Goal: Information Seeking & Learning: Learn about a topic

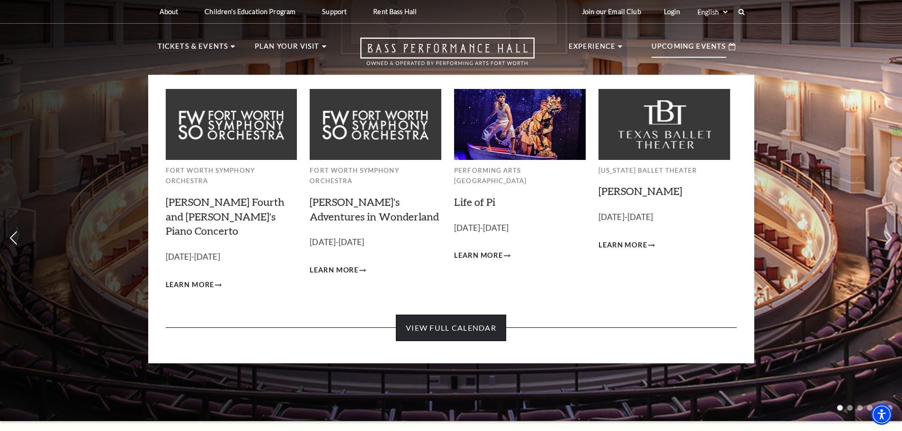
click at [463, 315] on link "View Full Calendar" at bounding box center [451, 328] width 110 height 27
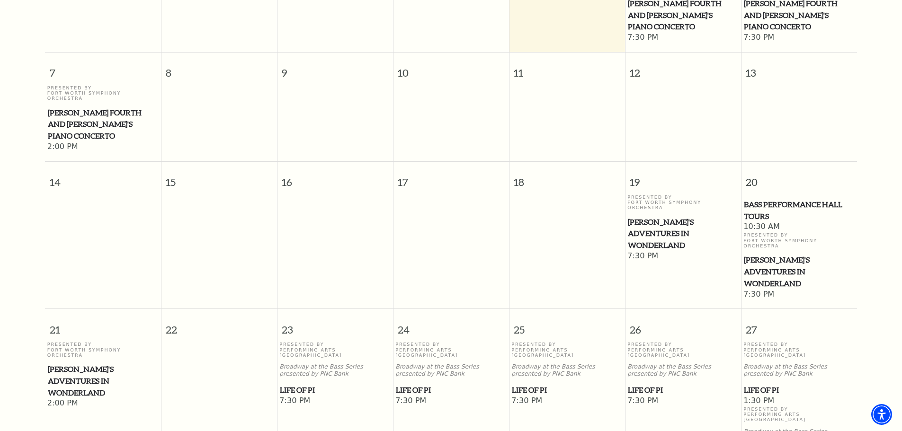
scroll to position [368, 0]
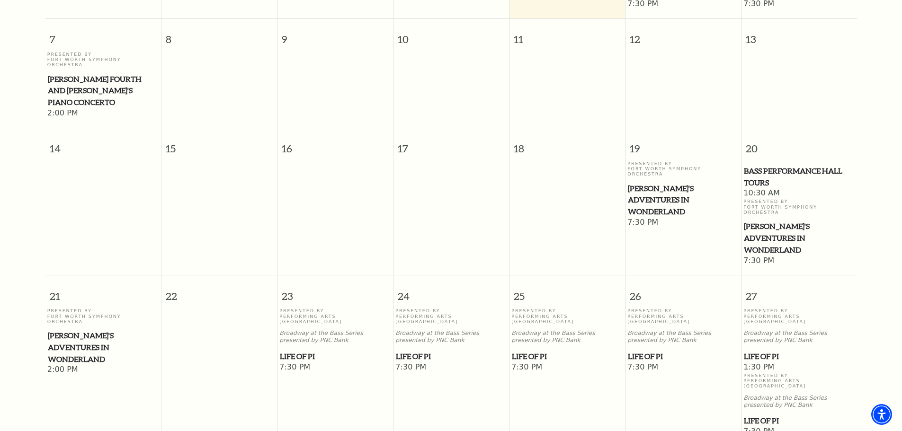
click at [65, 330] on span "[PERSON_NAME]'s Adventures in Wonderland" at bounding box center [103, 347] width 110 height 35
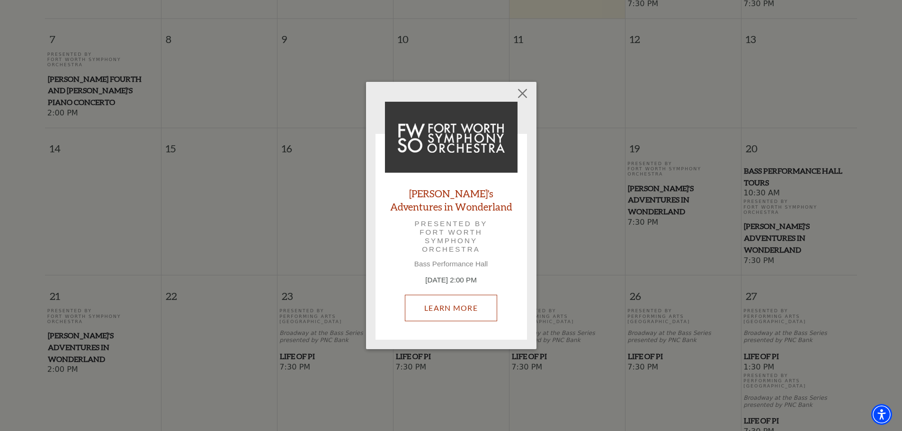
click at [454, 309] on link "Learn More" at bounding box center [451, 308] width 92 height 27
click at [526, 94] on button "Close" at bounding box center [522, 93] width 18 height 18
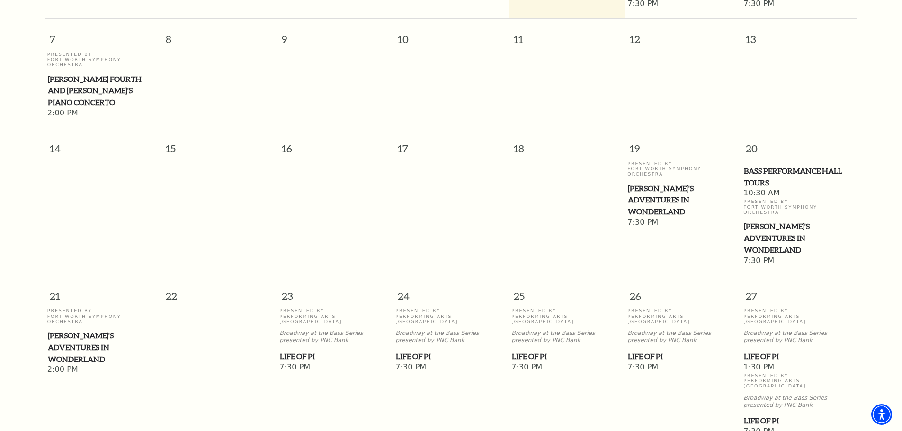
click at [104, 330] on span "[PERSON_NAME]'s Adventures in Wonderland" at bounding box center [103, 347] width 110 height 35
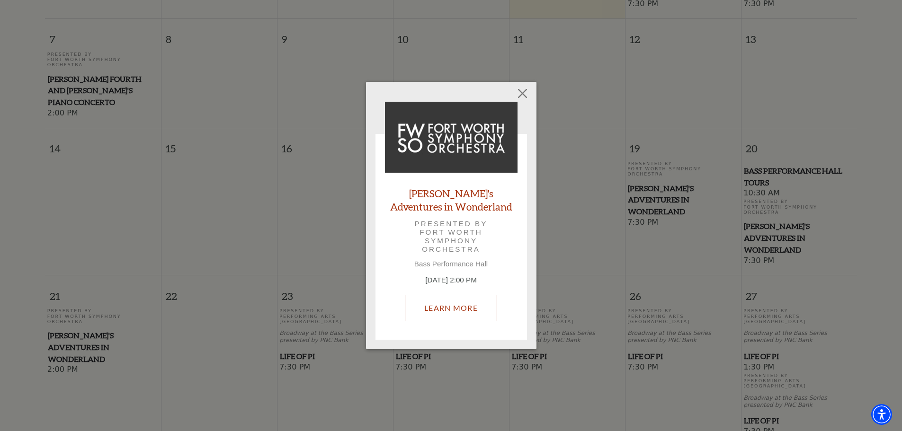
click at [458, 307] on link "Learn More" at bounding box center [451, 308] width 92 height 27
click at [525, 93] on button "Close" at bounding box center [522, 93] width 18 height 18
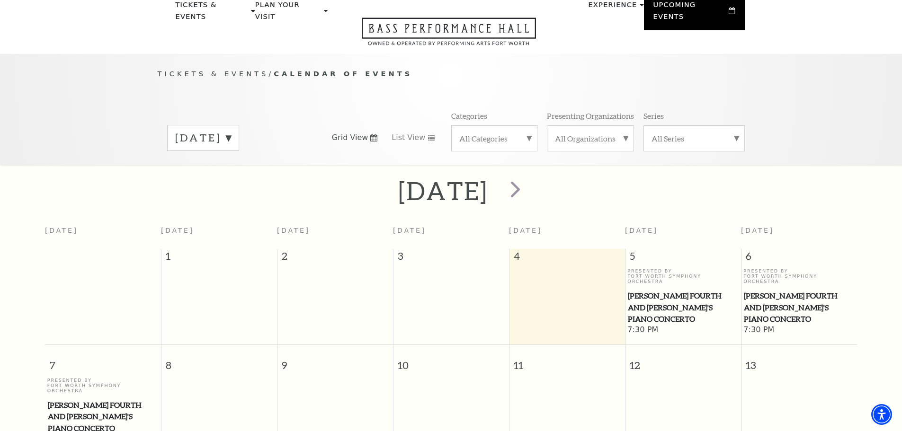
scroll to position [0, 0]
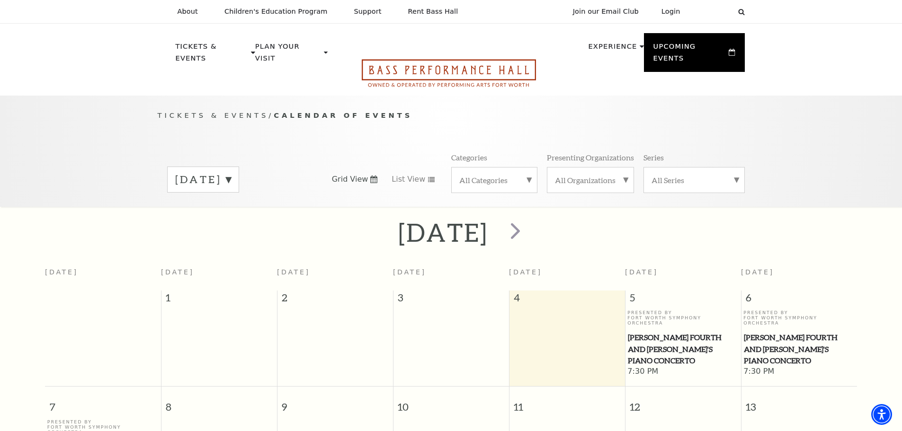
click at [432, 59] on icon "Open this option" at bounding box center [449, 73] width 174 height 28
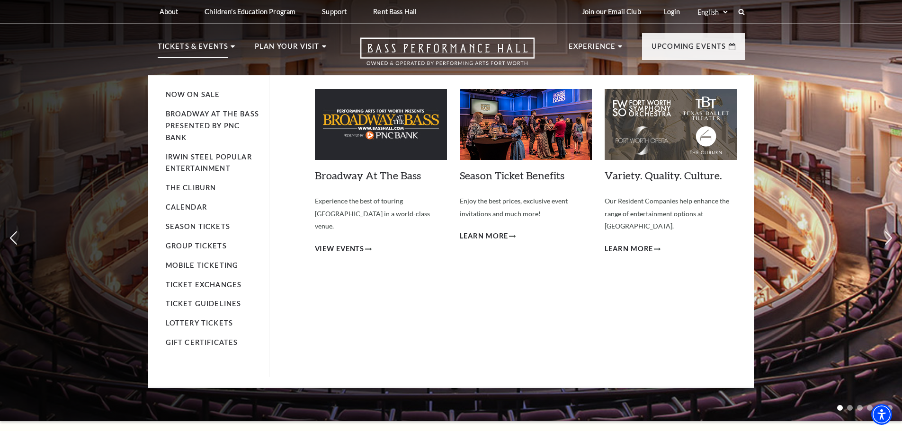
click at [384, 139] on img at bounding box center [381, 124] width 132 height 71
click at [371, 177] on link "Broadway At The Bass" at bounding box center [368, 175] width 106 height 13
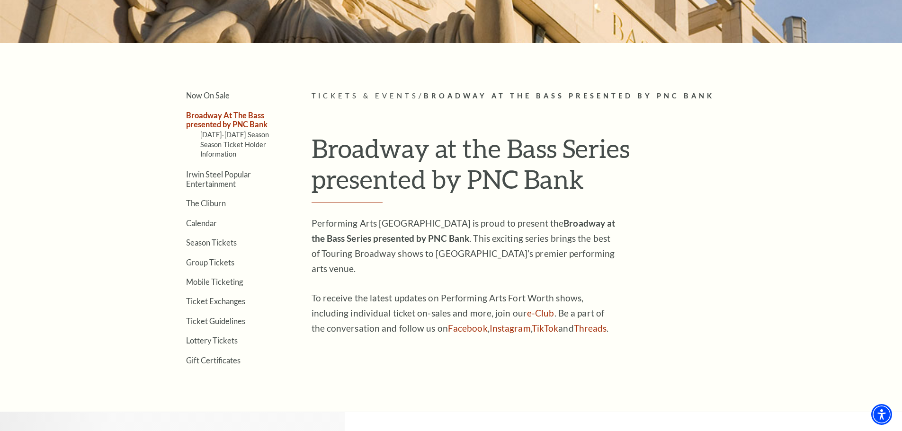
scroll to position [237, 0]
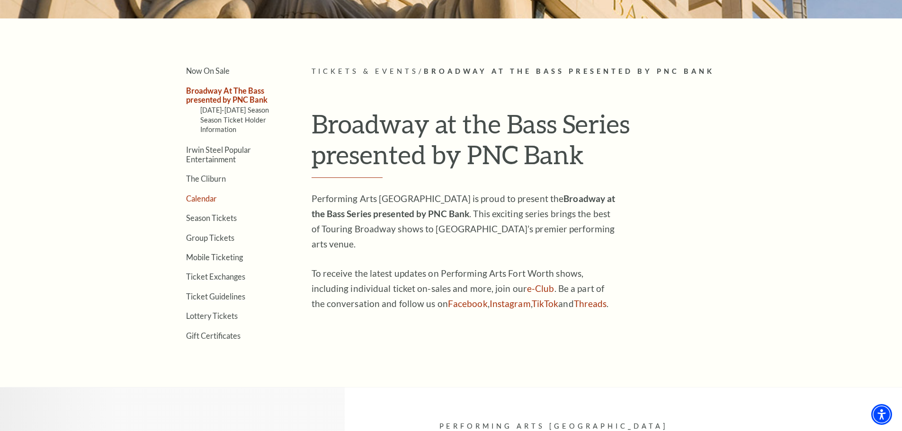
click at [206, 197] on link "Calendar" at bounding box center [201, 198] width 31 height 9
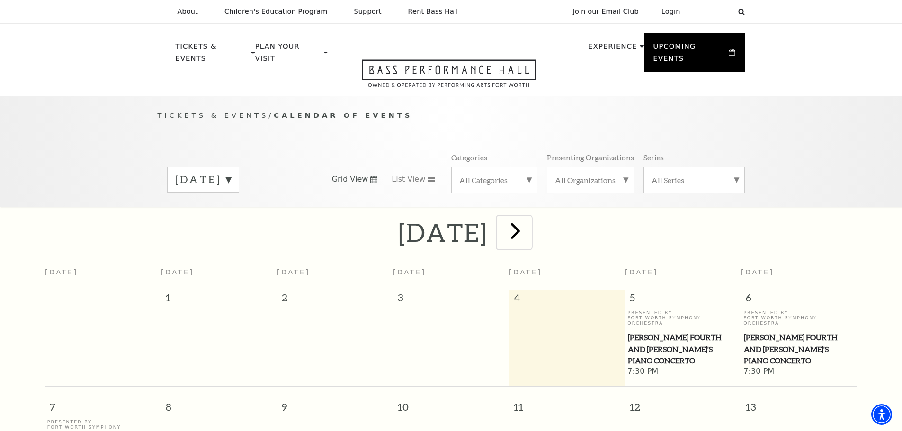
click at [529, 219] on span "next" at bounding box center [515, 230] width 27 height 27
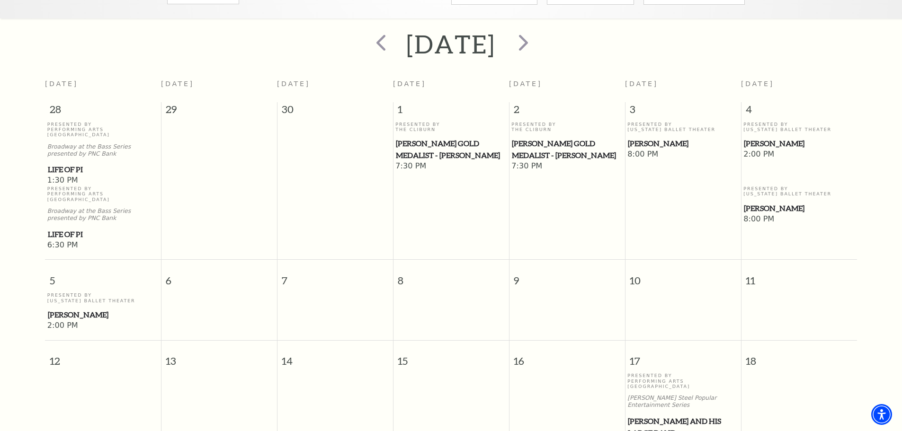
scroll to position [189, 0]
click at [753, 137] on span "[PERSON_NAME]" at bounding box center [799, 143] width 110 height 12
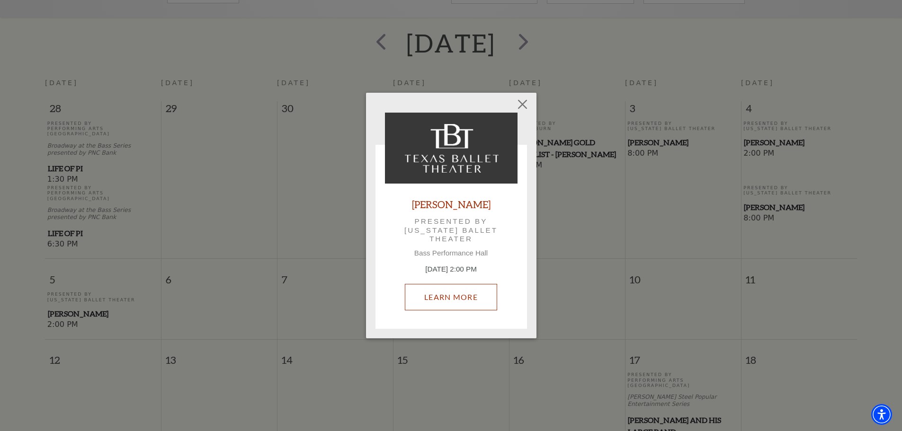
click at [458, 294] on link "Learn More" at bounding box center [451, 297] width 92 height 27
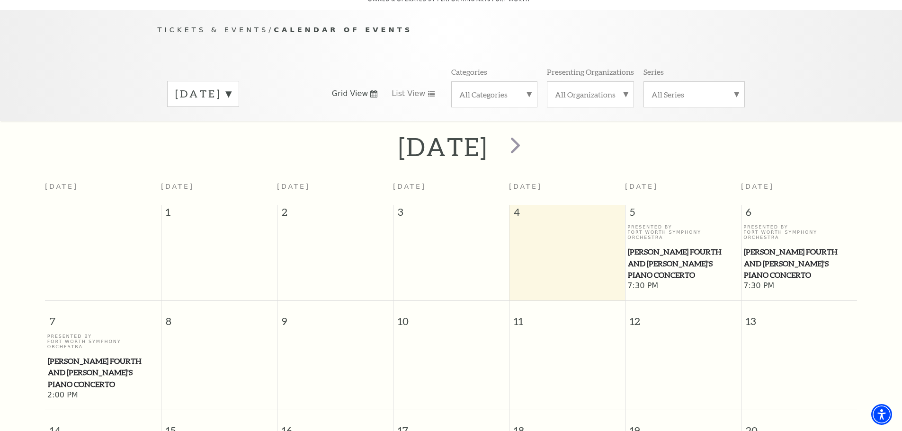
scroll to position [84, 0]
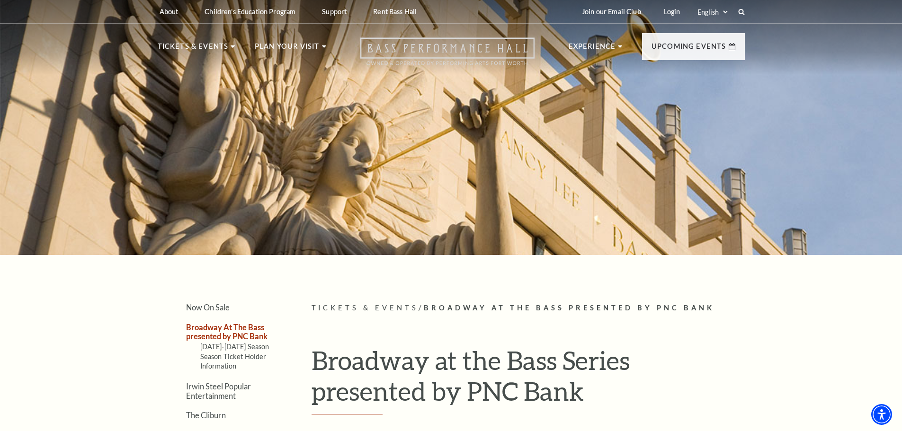
click at [465, 46] on icon "Open this option" at bounding box center [447, 51] width 174 height 28
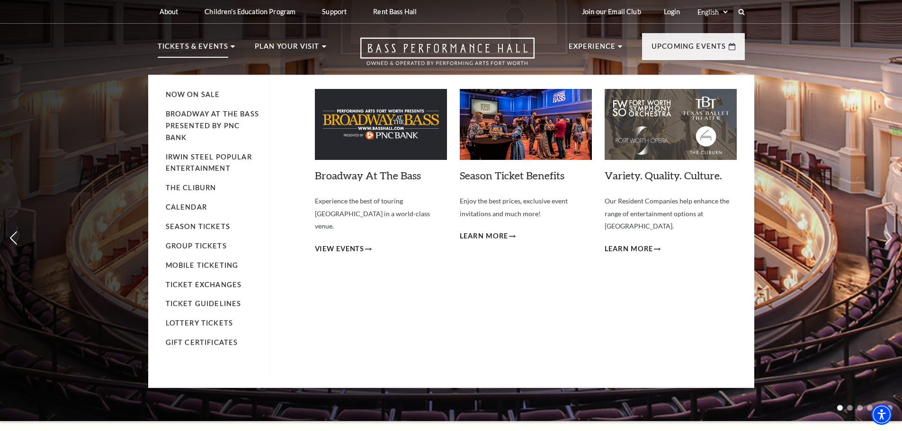
click at [213, 44] on p "Tickets & Events" at bounding box center [193, 49] width 71 height 17
click at [203, 93] on link "Now On Sale" at bounding box center [193, 94] width 54 height 8
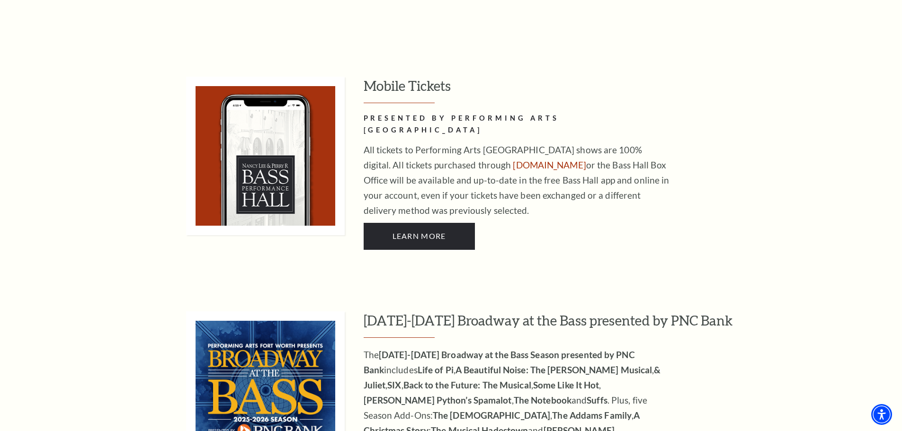
scroll to position [663, 0]
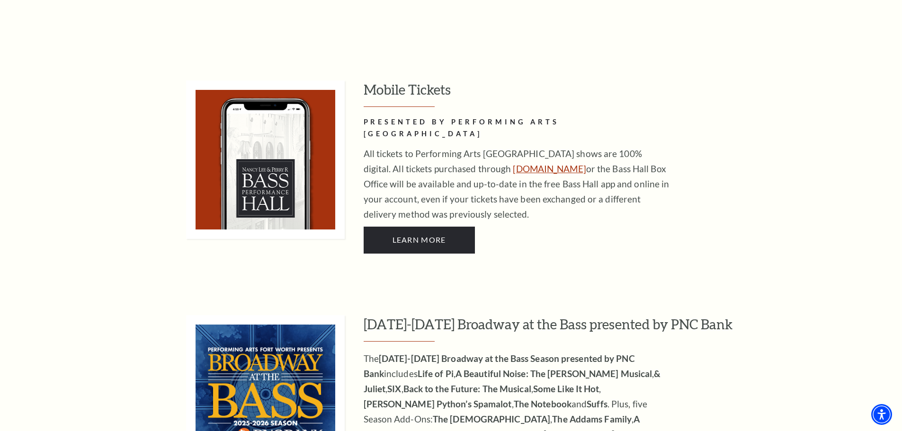
click at [513, 163] on link "www.basshall.com" at bounding box center [549, 168] width 73 height 11
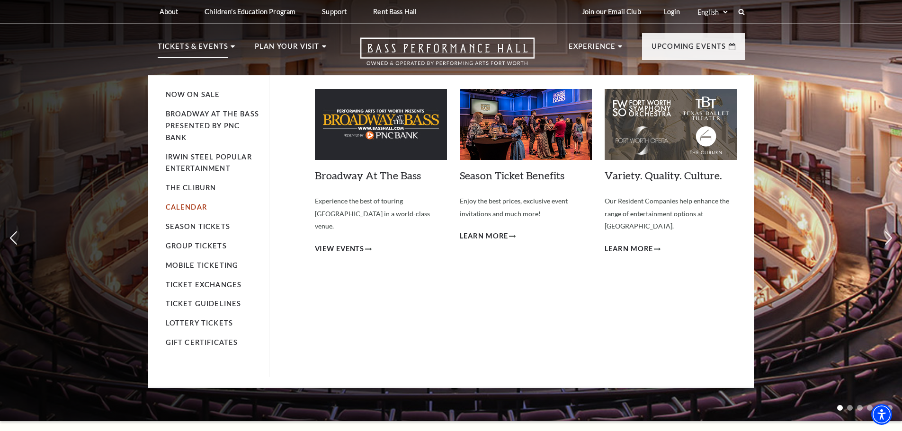
click at [193, 205] on link "Calendar" at bounding box center [186, 207] width 41 height 8
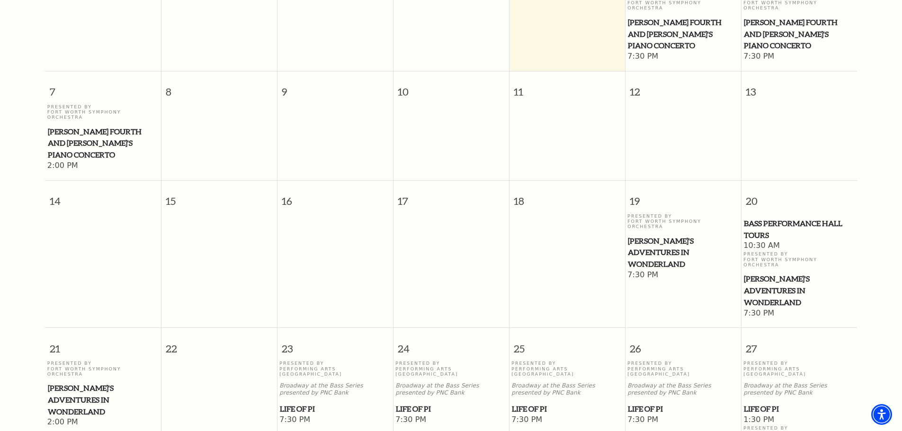
scroll to position [321, 0]
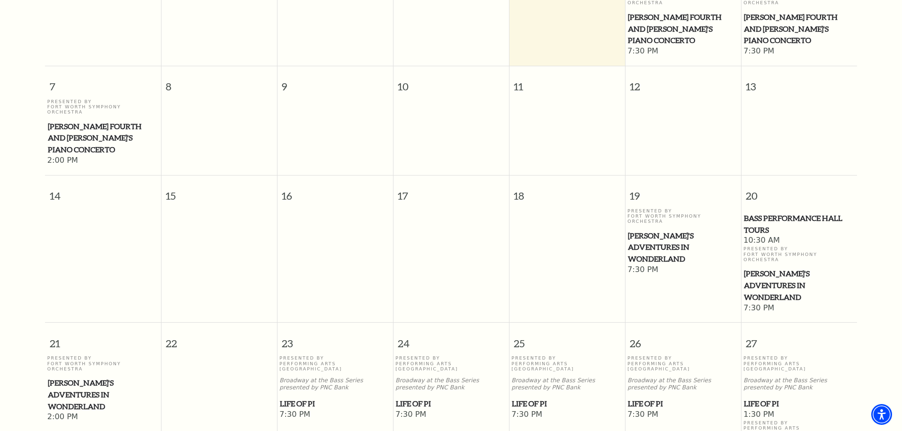
click at [88, 377] on span "[PERSON_NAME]'s Adventures in Wonderland" at bounding box center [103, 394] width 110 height 35
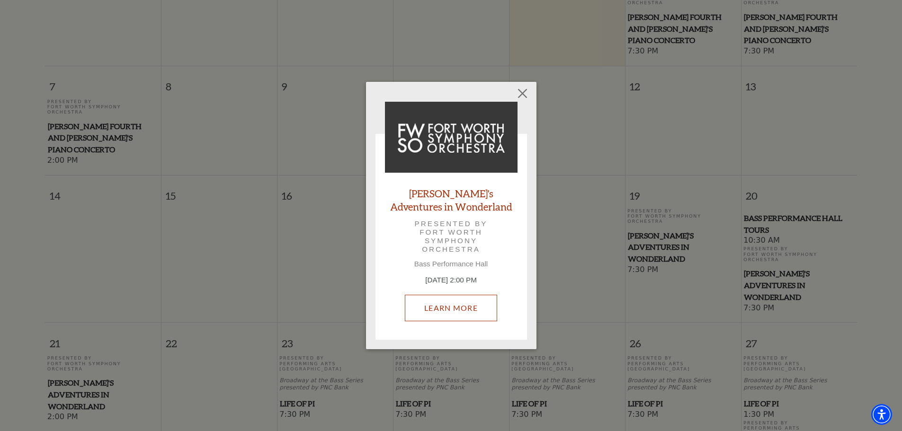
click at [424, 305] on link "Learn More" at bounding box center [451, 308] width 92 height 27
click at [525, 91] on button "Close" at bounding box center [522, 93] width 18 height 18
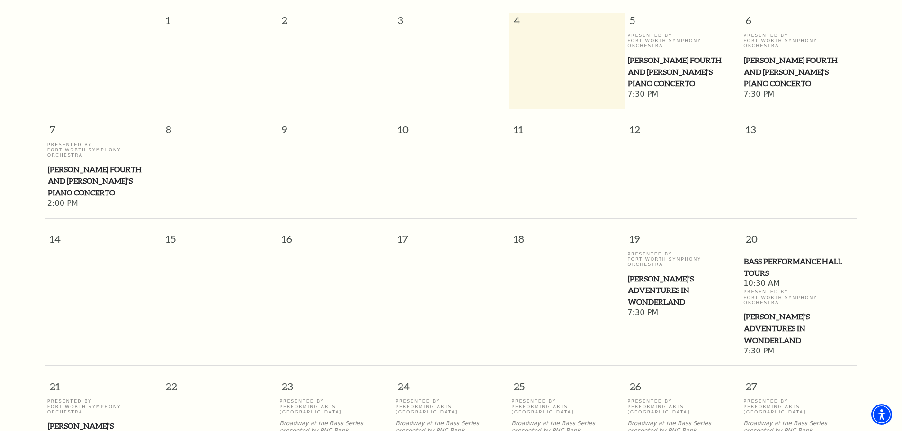
scroll to position [331, 0]
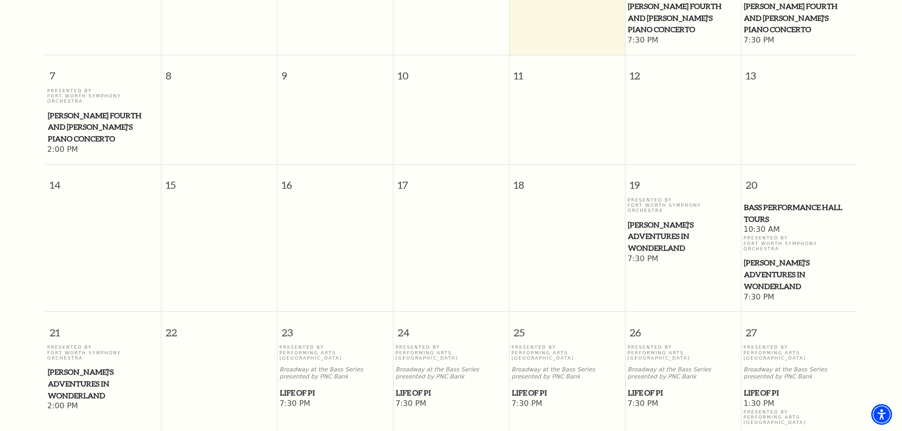
click at [71, 366] on span "[PERSON_NAME]'s Adventures in Wonderland" at bounding box center [103, 383] width 110 height 35
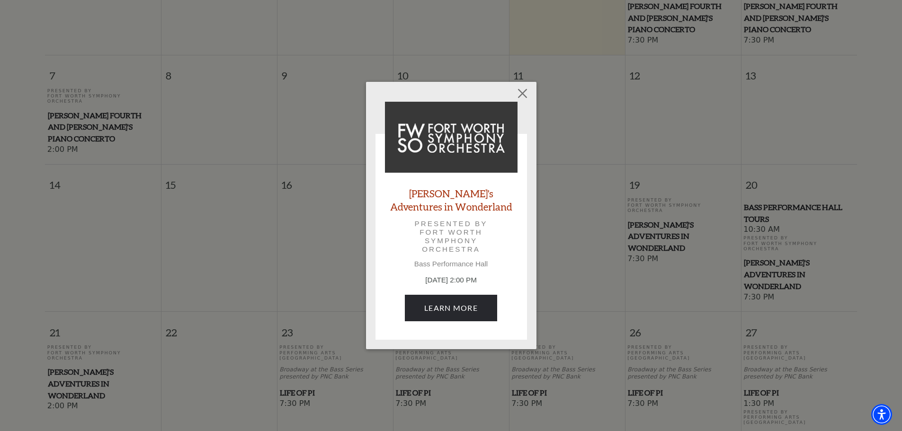
click at [441, 207] on link "[PERSON_NAME]'s Adventures in Wonderland" at bounding box center [451, 200] width 133 height 26
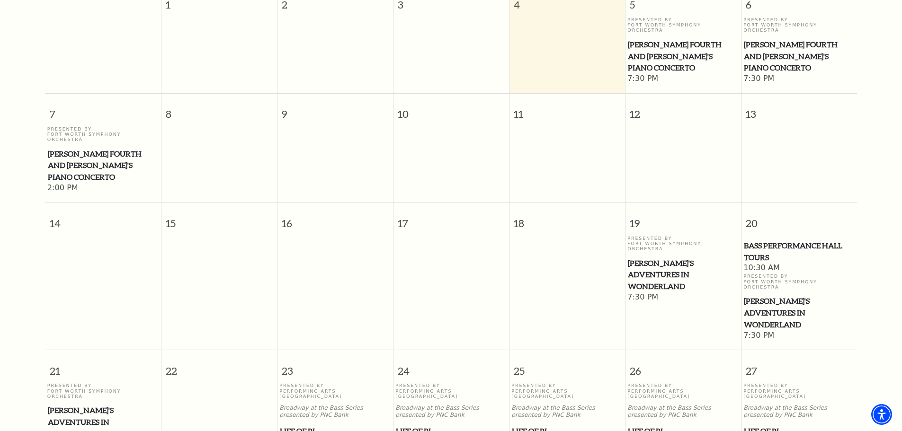
scroll to position [321, 0]
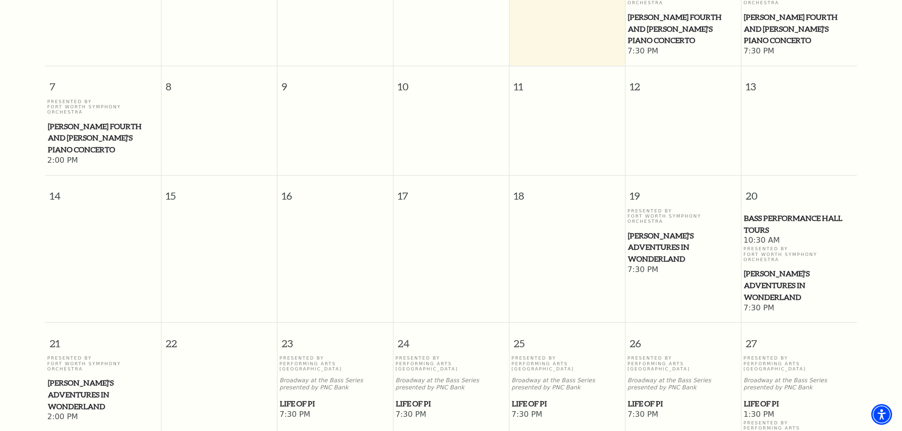
click at [83, 377] on span "[PERSON_NAME]'s Adventures in Wonderland" at bounding box center [103, 394] width 110 height 35
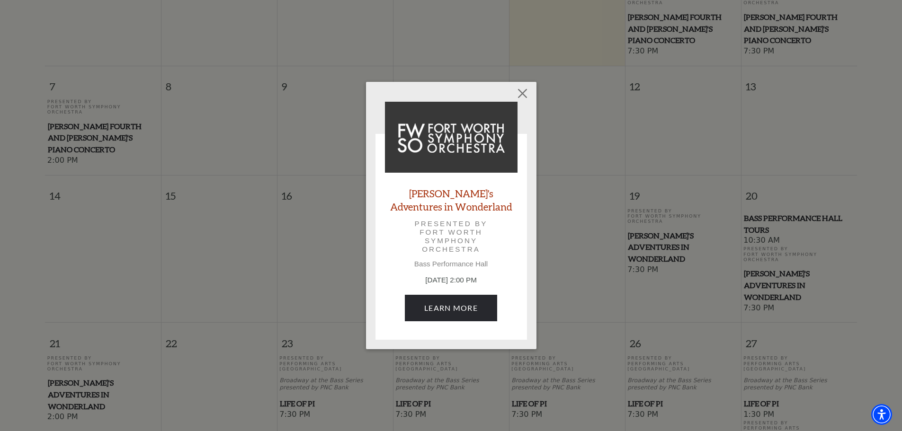
click at [83, 326] on div "Alice's Adventures in Wonderland Presented by Fort Worth Symphony Orchestra Bas…" at bounding box center [451, 215] width 902 height 431
click at [523, 96] on button "Close" at bounding box center [522, 93] width 18 height 18
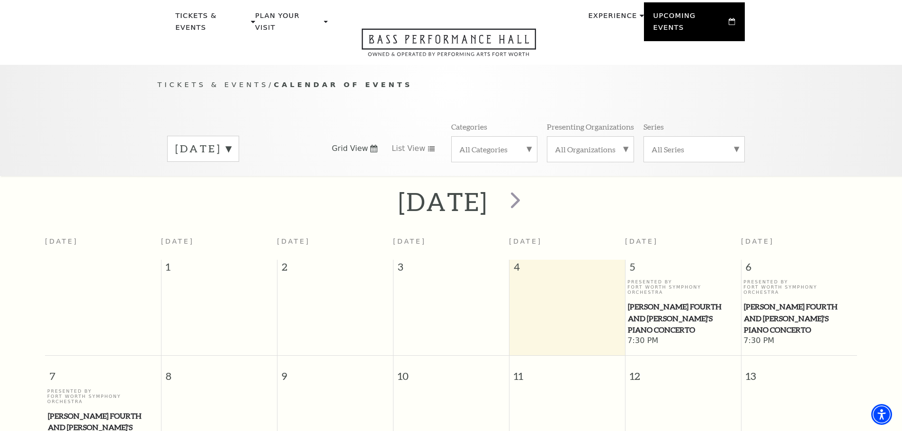
scroll to position [47, 0]
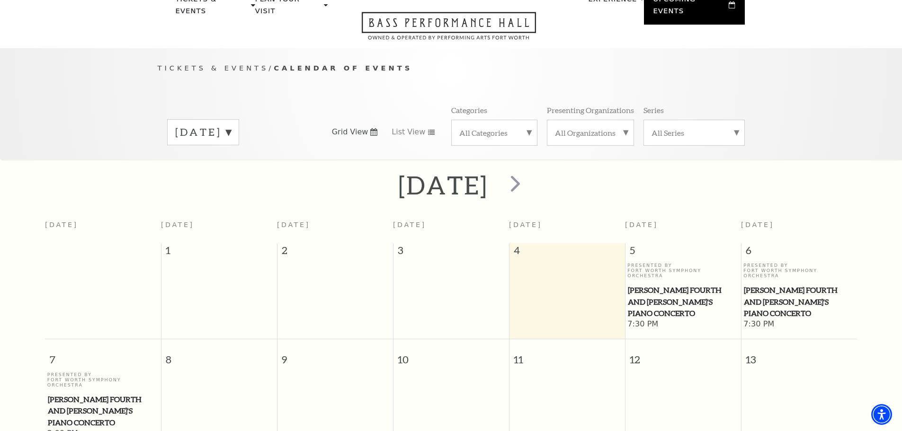
click at [678, 285] on span "[PERSON_NAME] Fourth and [PERSON_NAME]'s Piano Concerto" at bounding box center [683, 302] width 110 height 35
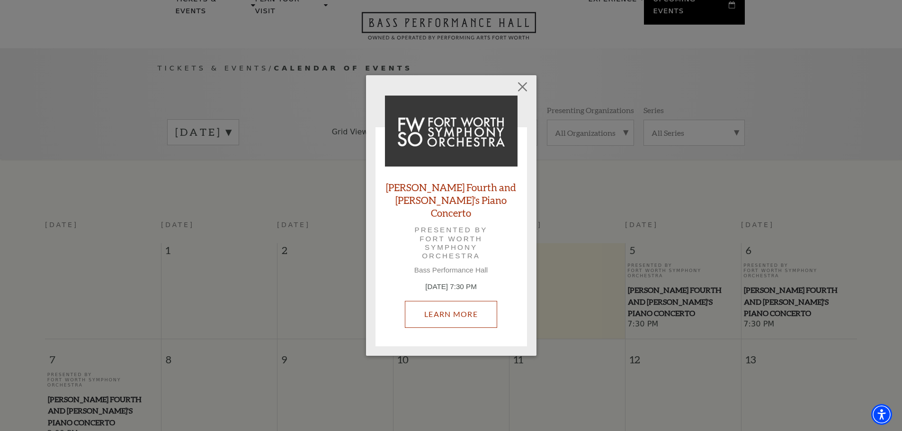
click at [470, 307] on link "Learn More" at bounding box center [451, 314] width 92 height 27
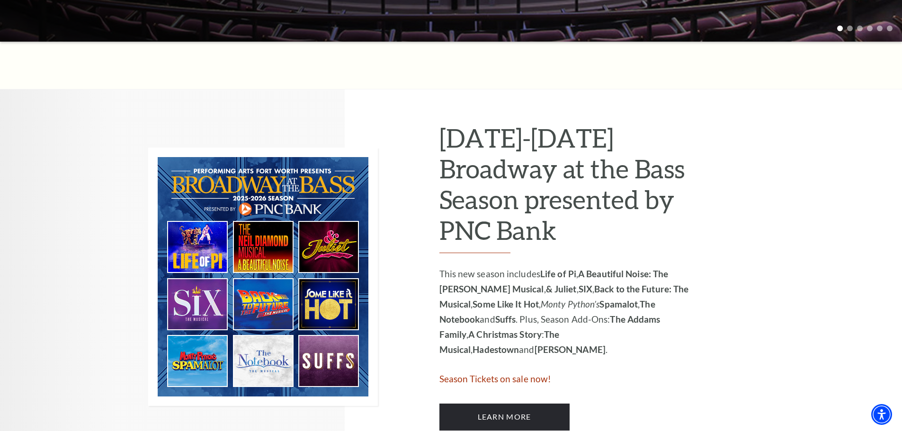
scroll to position [379, 0]
